Goal: Information Seeking & Learning: Learn about a topic

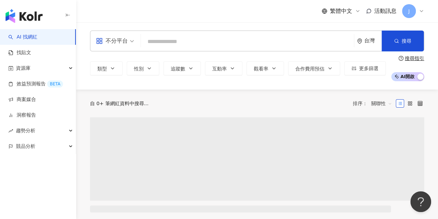
click at [130, 45] on span "不分平台" at bounding box center [115, 40] width 38 height 11
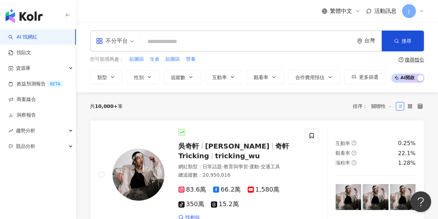
click at [165, 43] on input "search" at bounding box center [247, 41] width 207 height 13
click at [166, 42] on input "search" at bounding box center [247, 41] width 207 height 13
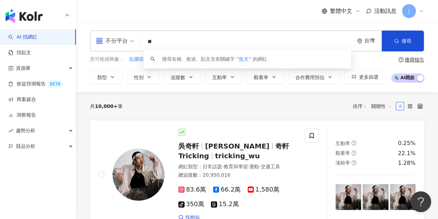
type input "*"
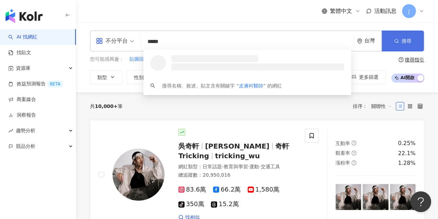
type input "*****"
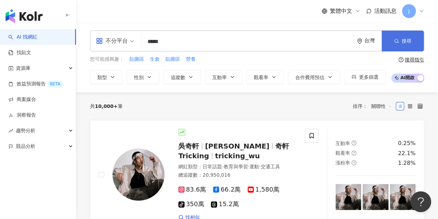
click at [398, 41] on icon "button" at bounding box center [396, 40] width 5 height 5
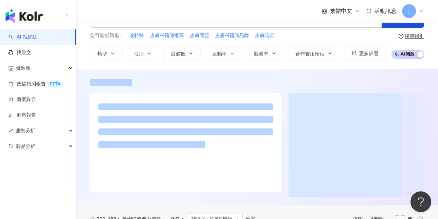
scroll to position [35, 0]
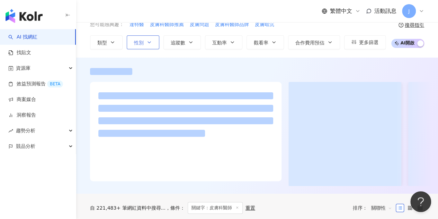
click at [140, 41] on span "性別" at bounding box center [139, 43] width 10 height 6
click at [287, 17] on div "繁體中文 活動訊息 J" at bounding box center [257, 11] width 334 height 22
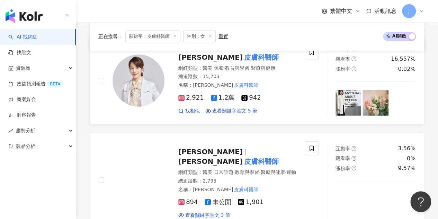
scroll to position [104, 0]
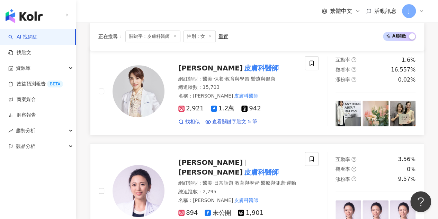
click at [243, 67] on mark "皮膚科醫師" at bounding box center [261, 67] width 37 height 11
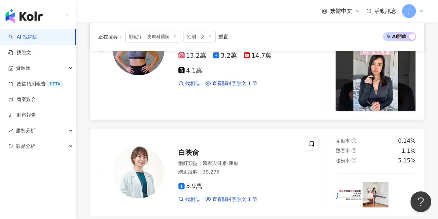
scroll to position [727, 0]
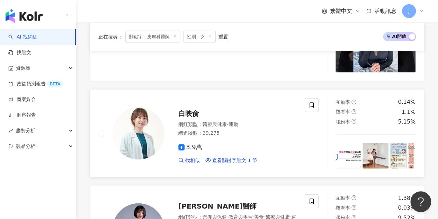
click at [187, 109] on span "白映俞" at bounding box center [188, 113] width 21 height 8
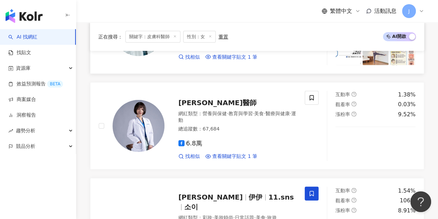
scroll to position [831, 0]
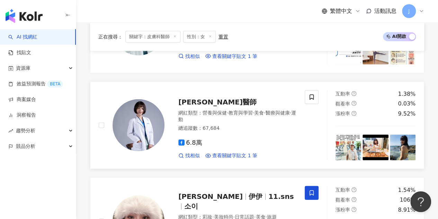
click at [197, 98] on span "安欣瑜醫師" at bounding box center [217, 102] width 78 height 8
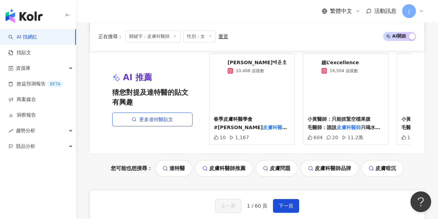
scroll to position [1455, 0]
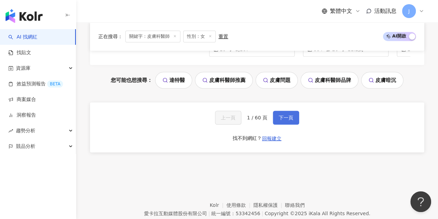
click at [283, 115] on span "下一頁" at bounding box center [286, 118] width 15 height 6
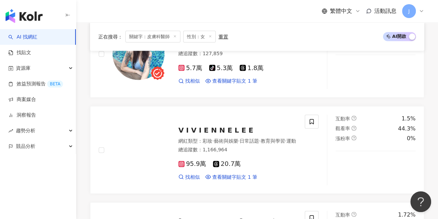
scroll to position [1429, 0]
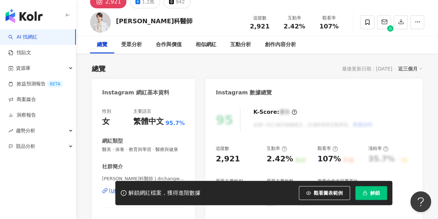
scroll to position [139, 0]
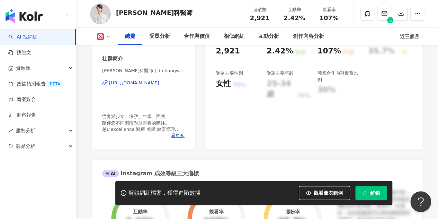
click at [152, 86] on div "https://www.instagram.com/drchangweiting/" at bounding box center [134, 83] width 50 height 6
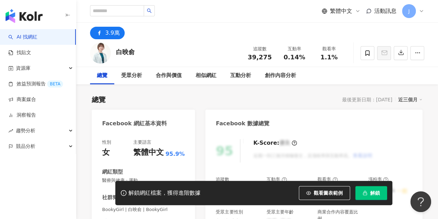
scroll to position [69, 0]
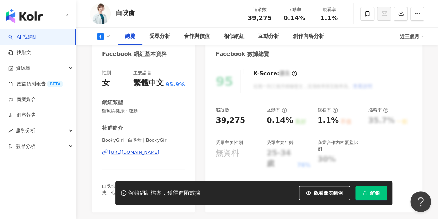
click at [156, 153] on div "[URL][DOMAIN_NAME]" at bounding box center [134, 152] width 50 height 6
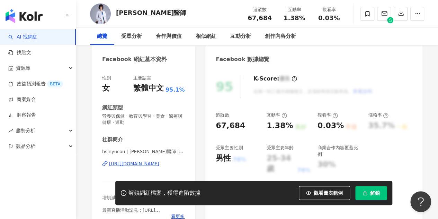
scroll to position [69, 0]
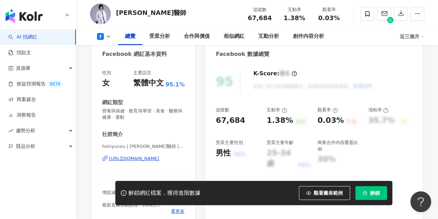
click at [133, 160] on div "https://www.facebook.com/244698249207968" at bounding box center [134, 158] width 50 height 6
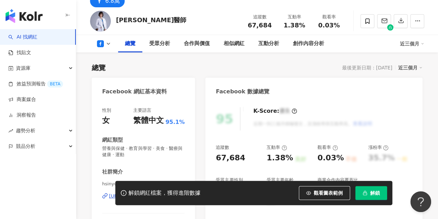
scroll to position [0, 0]
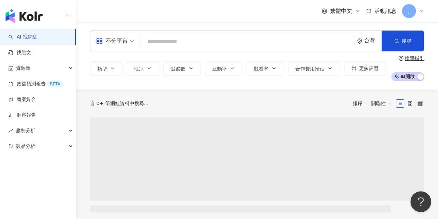
click at [161, 40] on input "search" at bounding box center [247, 41] width 207 height 13
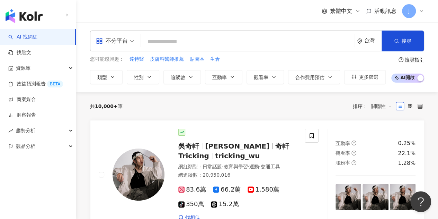
type input "*"
type input "*****"
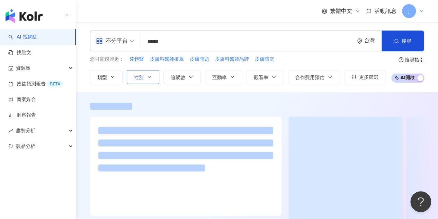
click at [132, 76] on button "性別" at bounding box center [143, 77] width 33 height 14
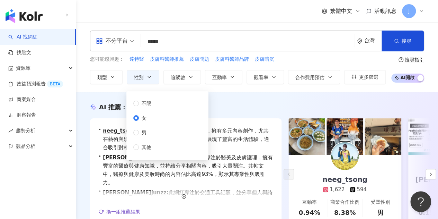
click at [306, 108] on div "AI 推薦 ： 推薦皮膚科醫師的網紅" at bounding box center [257, 107] width 334 height 9
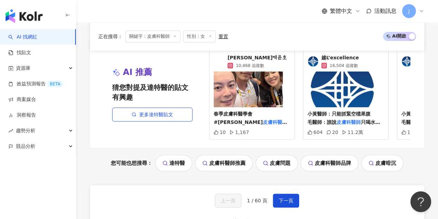
scroll to position [1379, 0]
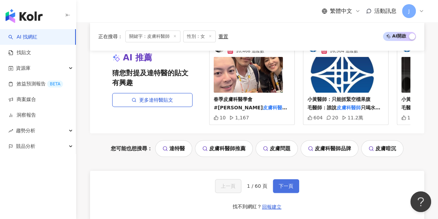
click at [292, 179] on button "下一頁" at bounding box center [286, 186] width 26 height 14
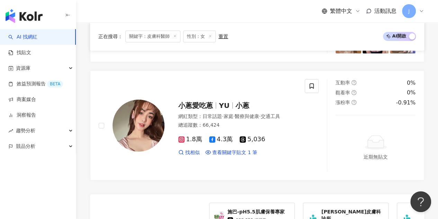
scroll to position [1351, 0]
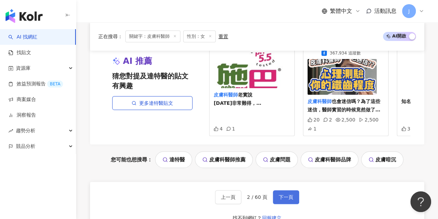
click at [278, 190] on button "下一頁" at bounding box center [286, 197] width 26 height 14
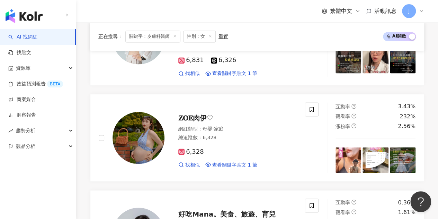
scroll to position [1320, 0]
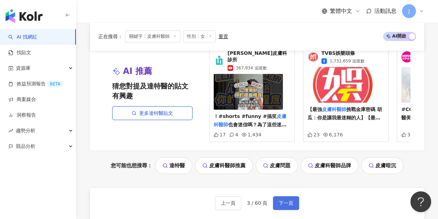
click at [278, 196] on button "下一頁" at bounding box center [286, 203] width 26 height 14
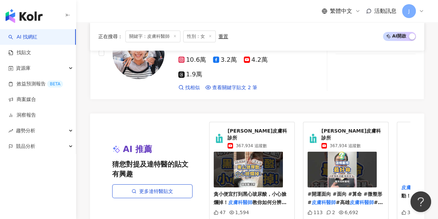
scroll to position [1316, 0]
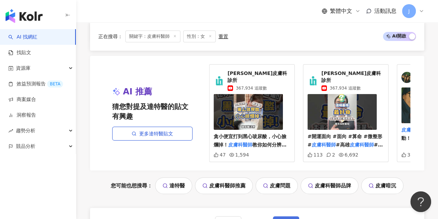
click at [285, 213] on span "下一頁" at bounding box center [286, 223] width 15 height 6
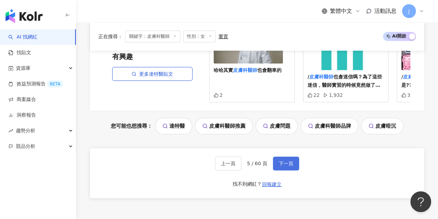
click at [288, 156] on button "下一頁" at bounding box center [286, 163] width 26 height 14
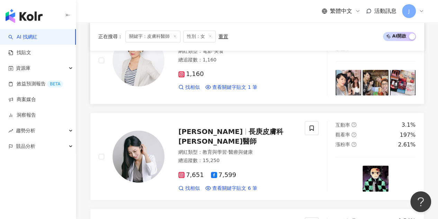
scroll to position [237, 0]
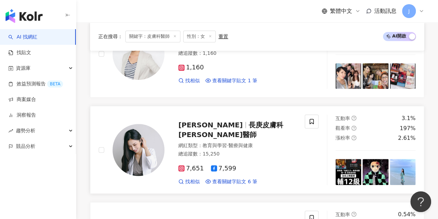
click at [256, 125] on span "長庚皮膚科 [PERSON_NAME]醫師" at bounding box center [230, 130] width 105 height 18
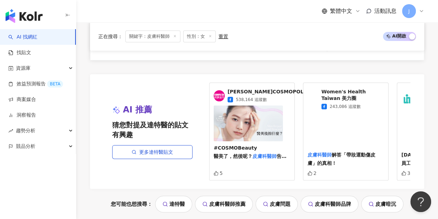
scroll to position [1415, 0]
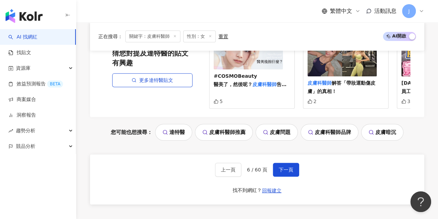
click at [289, 154] on div "上一頁 6 / 60 頁 下一頁 找不到網紅？ 回報建立" at bounding box center [257, 179] width 334 height 50
click at [289, 162] on button "下一頁" at bounding box center [286, 169] width 26 height 14
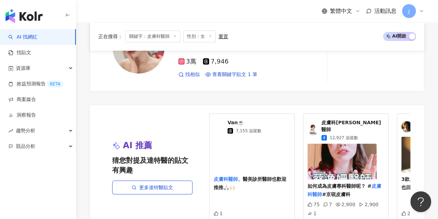
scroll to position [1455, 0]
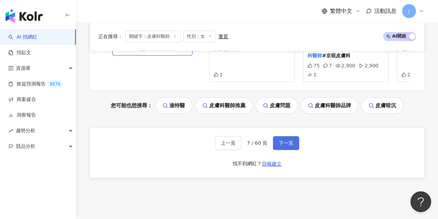
click at [287, 140] on span "下一頁" at bounding box center [286, 143] width 15 height 6
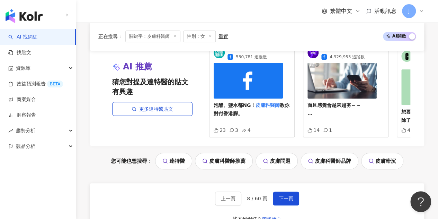
scroll to position [1386, 0]
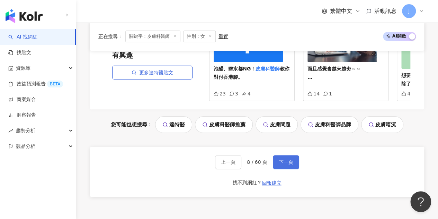
click at [279, 160] on span "下一頁" at bounding box center [286, 162] width 15 height 6
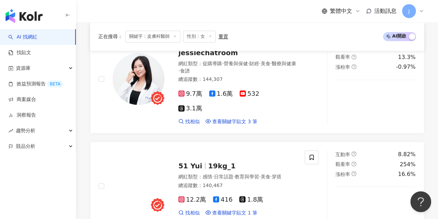
scroll to position [1399, 0]
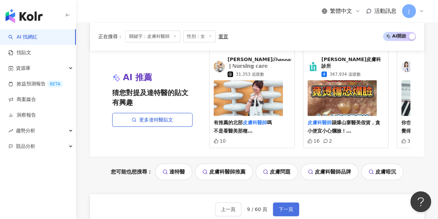
click at [285, 202] on button "下一頁" at bounding box center [286, 209] width 26 height 14
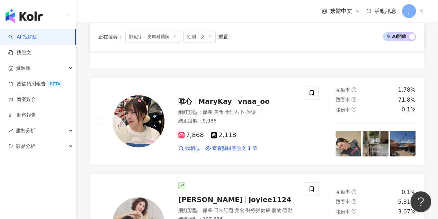
scroll to position [762, 0]
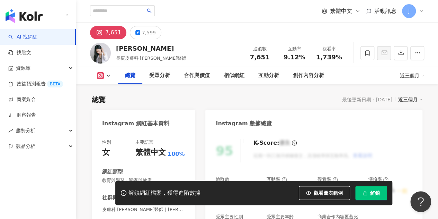
scroll to position [104, 0]
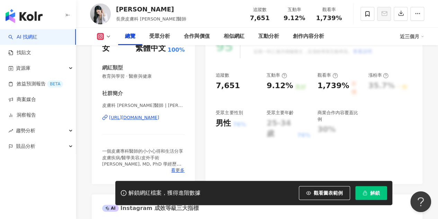
click at [159, 118] on div "[URL][DOMAIN_NAME]" at bounding box center [134, 117] width 50 height 6
